Goal: Task Accomplishment & Management: Use online tool/utility

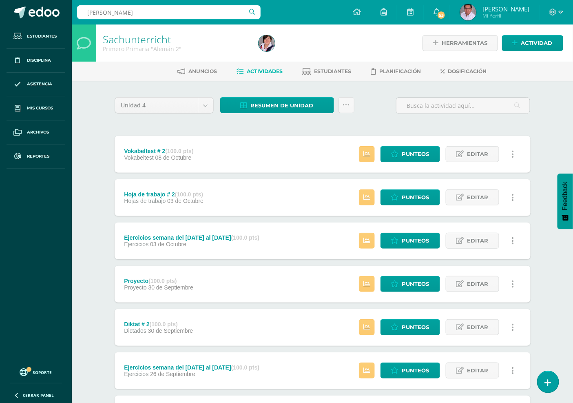
type input "deutsch"
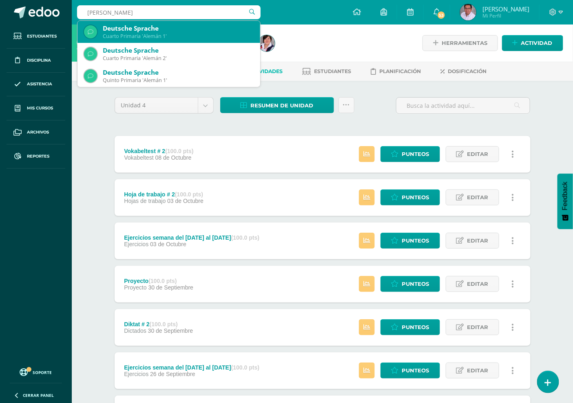
click at [168, 34] on div "Cuarto Primaria 'Alemán 1'" at bounding box center [178, 36] width 151 height 7
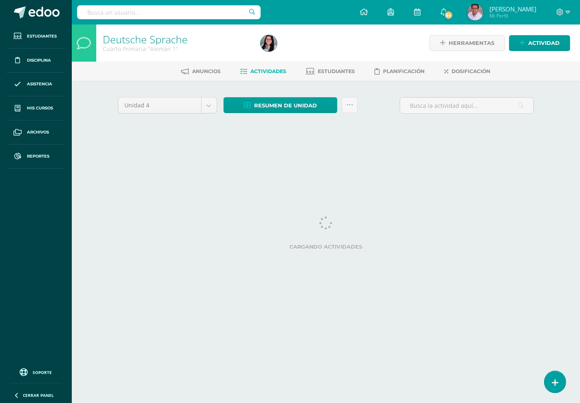
click at [147, 14] on input "text" at bounding box center [169, 12] width 184 height 14
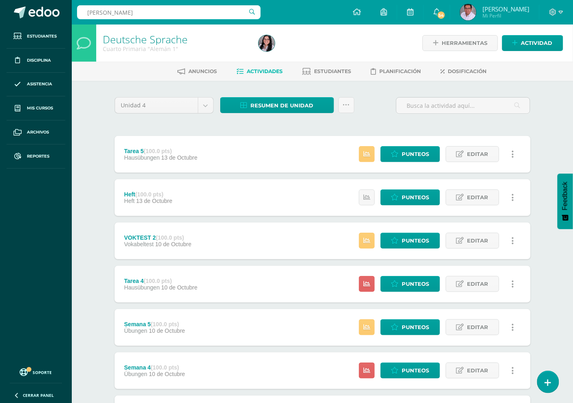
type input "deutsch"
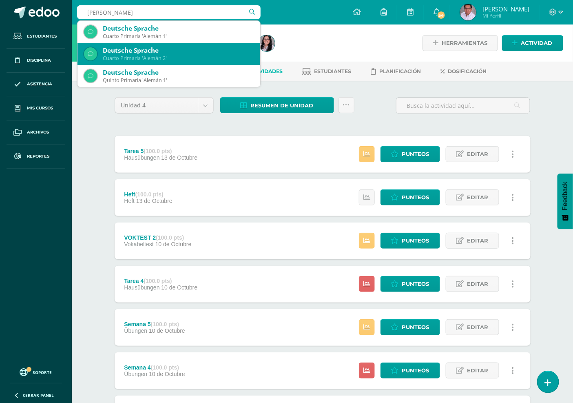
click at [168, 58] on div "Cuarto Primaria 'Alemán 2'" at bounding box center [178, 58] width 151 height 7
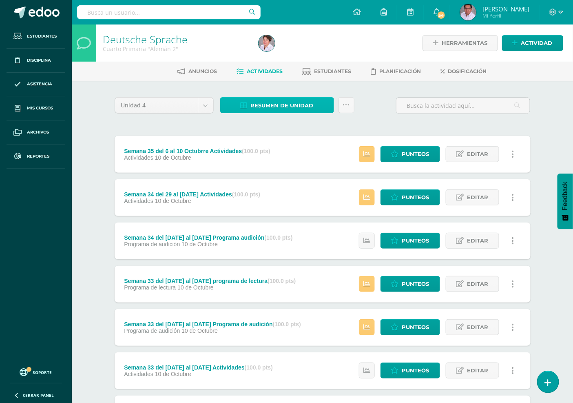
click at [303, 102] on span "Resumen de unidad" at bounding box center [282, 105] width 63 height 15
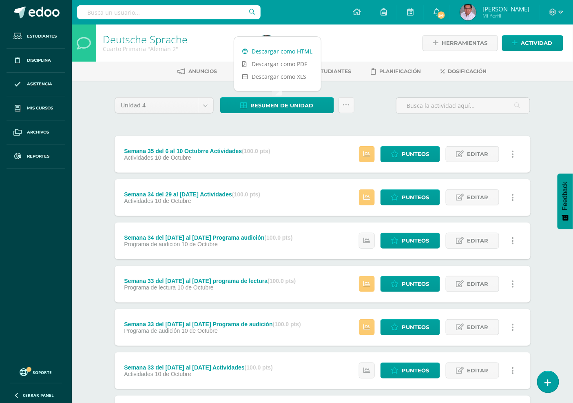
click at [290, 52] on link "Descargar como HTML" at bounding box center [277, 51] width 87 height 13
click at [198, 17] on input "text" at bounding box center [169, 12] width 184 height 14
type input "deutsch"
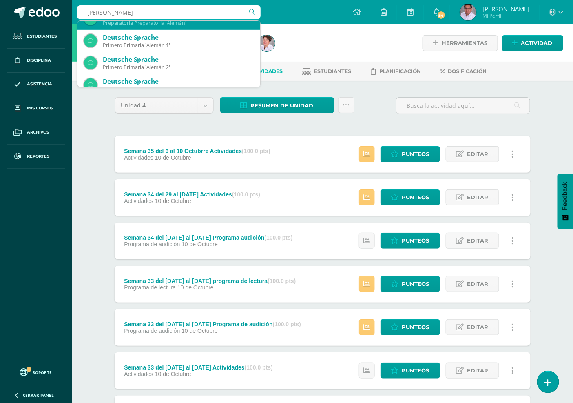
scroll to position [181, 0]
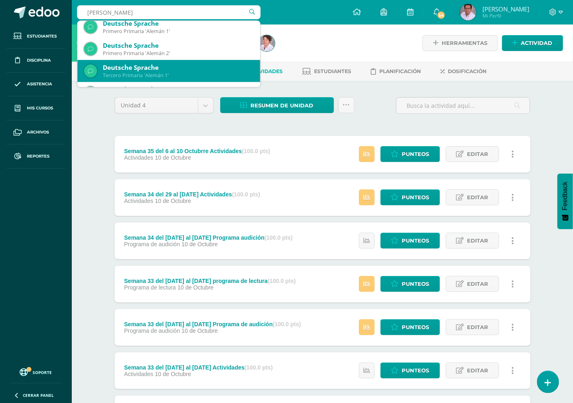
click at [161, 75] on div "Tercero Primaria 'Alemán 1'" at bounding box center [178, 75] width 151 height 7
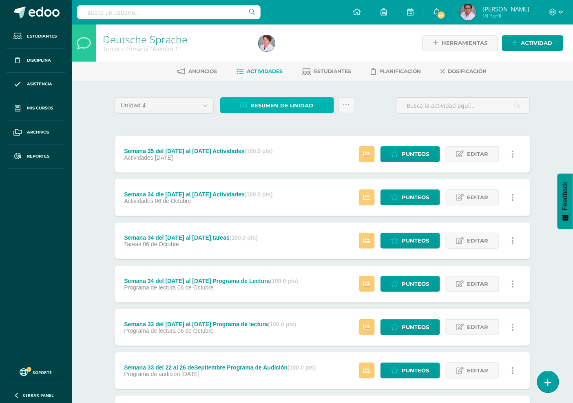
click at [287, 106] on span "Resumen de unidad" at bounding box center [282, 105] width 63 height 15
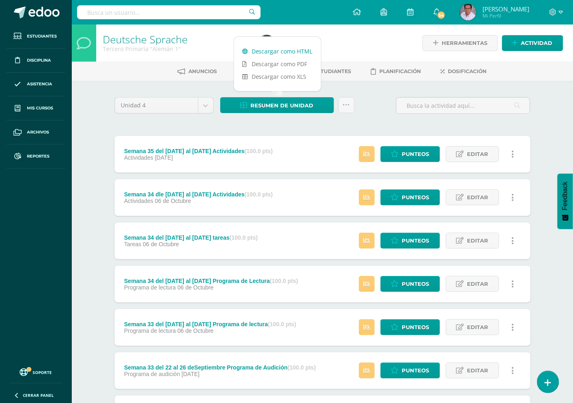
click at [284, 50] on link "Descargar como HTML" at bounding box center [277, 51] width 87 height 13
click at [35, 153] on span "Reportes" at bounding box center [38, 156] width 22 height 7
click at [29, 156] on span "Reportes" at bounding box center [38, 156] width 22 height 7
click at [21, 155] on icon at bounding box center [17, 156] width 7 height 7
click at [12, 156] on span at bounding box center [17, 156] width 15 height 15
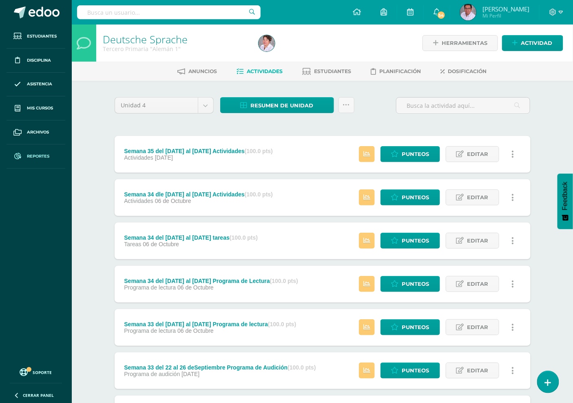
click at [18, 156] on icon at bounding box center [17, 156] width 7 height 7
click at [44, 157] on span "Reportes" at bounding box center [38, 156] width 22 height 7
click at [35, 157] on span "Reportes" at bounding box center [38, 156] width 22 height 7
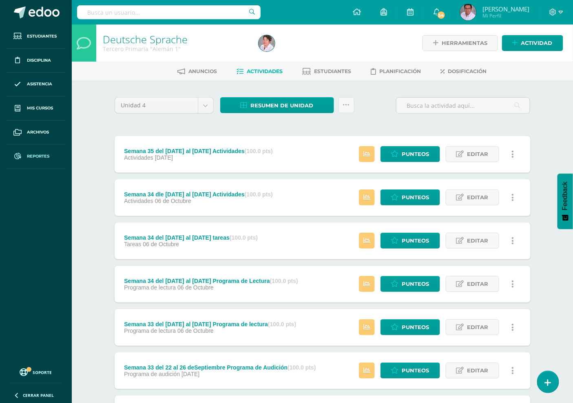
click at [35, 157] on span "Reportes" at bounding box center [38, 156] width 22 height 7
click at [33, 157] on span "Reportes" at bounding box center [38, 156] width 22 height 7
click at [33, 155] on span "Reportes" at bounding box center [38, 156] width 22 height 7
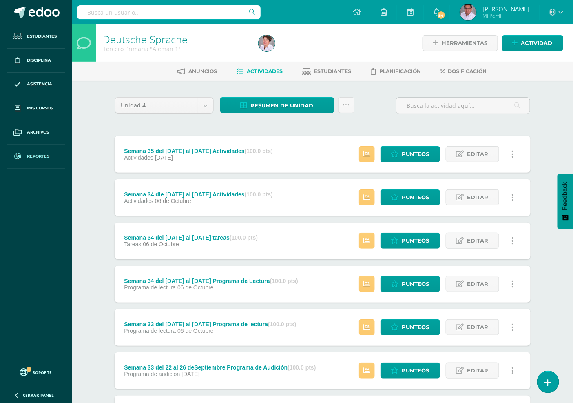
click at [31, 157] on span "Reportes" at bounding box center [38, 156] width 22 height 7
click at [359, 11] on icon at bounding box center [357, 11] width 8 height 7
click at [361, 11] on icon at bounding box center [357, 11] width 8 height 7
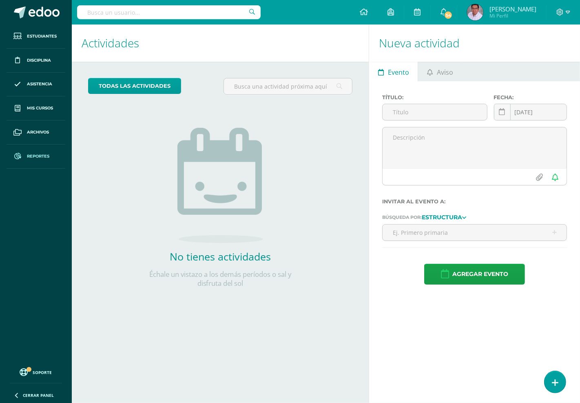
click at [30, 151] on link "Reportes" at bounding box center [36, 156] width 59 height 24
click at [34, 157] on span "Reportes" at bounding box center [38, 156] width 22 height 7
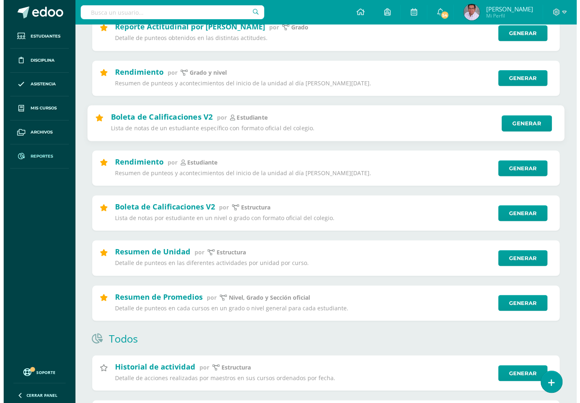
scroll to position [136, 0]
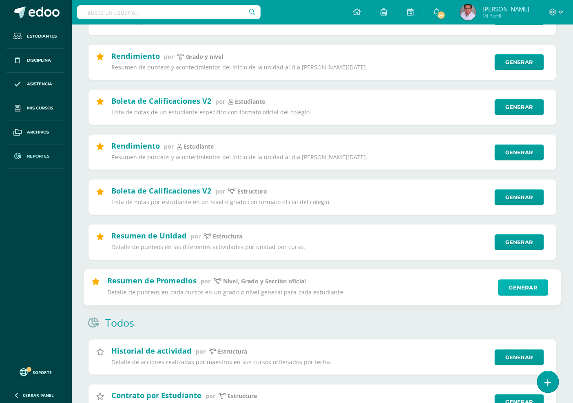
click at [524, 292] on link "Generar" at bounding box center [523, 287] width 50 height 16
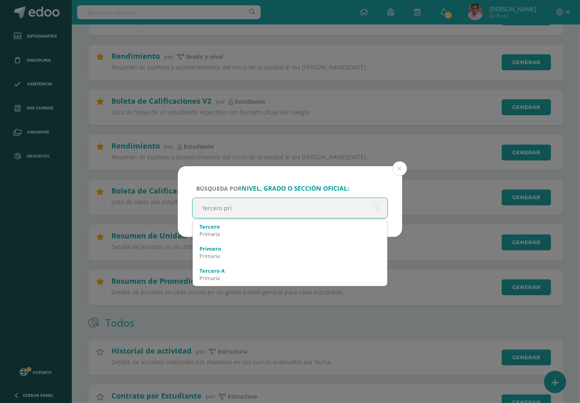
type input "tercero prim"
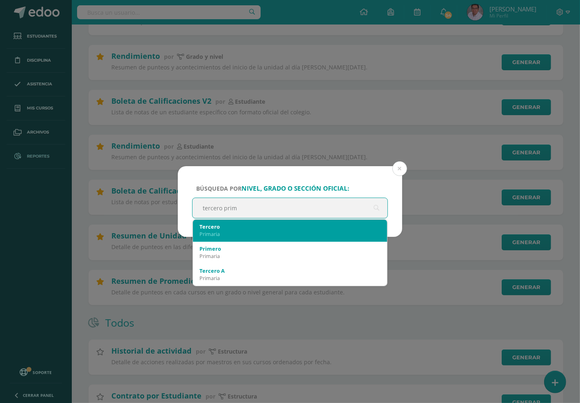
click at [241, 233] on div "Primaria" at bounding box center [289, 233] width 181 height 7
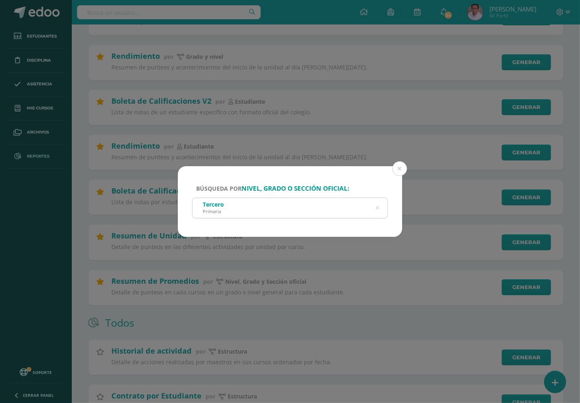
click at [260, 212] on div "Tercero Primaria" at bounding box center [290, 207] width 195 height 18
click at [266, 210] on div "Tercero Primaria" at bounding box center [290, 207] width 195 height 18
click at [283, 209] on div "Tercero Primaria" at bounding box center [290, 207] width 195 height 18
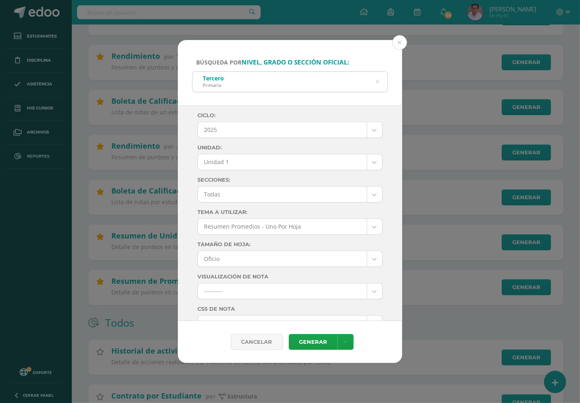
click at [279, 207] on div "Ciclo: 2025 2025 2028 2027 2026 2024 2023 2022 2021 2020 2019 Unidad: Unidad 1 …" at bounding box center [289, 391] width 185 height 558
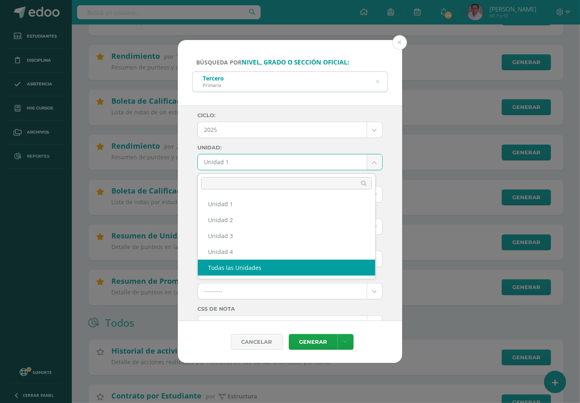
select select "all_units"
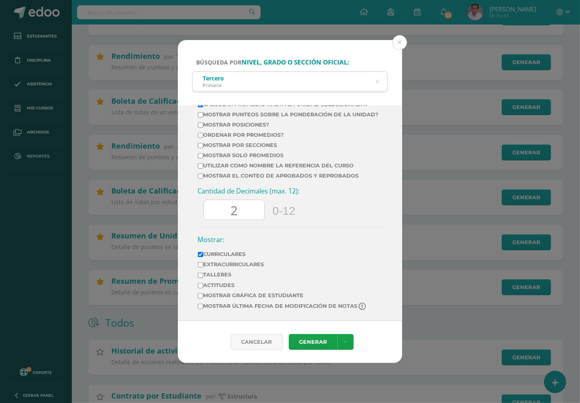
scroll to position [369, 0]
click at [321, 344] on link "Generar" at bounding box center [313, 342] width 49 height 16
